Goal: Obtain resource: Download file/media

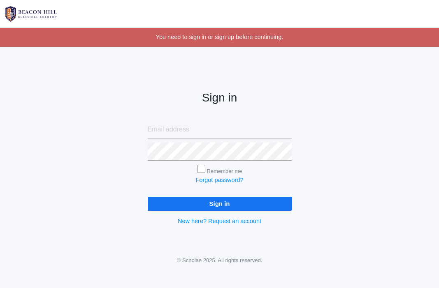
type input "juliajdahlstrom@gmail.com"
click at [201, 171] on input "Remember me" at bounding box center [201, 169] width 8 height 8
checkbox input "true"
click at [215, 208] on input "Sign in" at bounding box center [220, 204] width 144 height 14
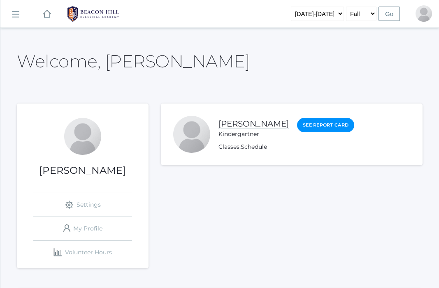
click at [250, 128] on link "[PERSON_NAME]" at bounding box center [253, 124] width 70 height 10
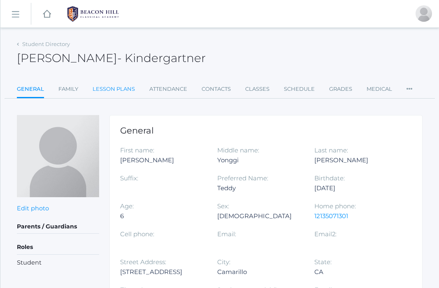
click at [111, 86] on link "Lesson Plans" at bounding box center [114, 89] width 42 height 16
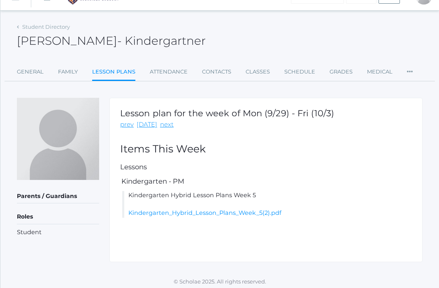
scroll to position [21, 0]
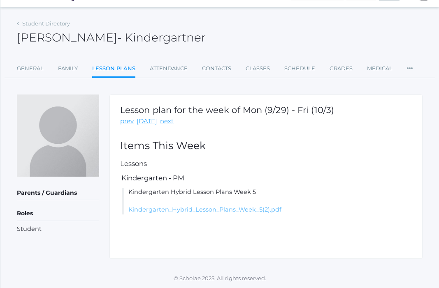
click at [176, 211] on link "Kindergarten_Hybrid_Lesson_Plans_Week_5(2).pdf" at bounding box center [204, 209] width 153 height 7
